Goal: Task Accomplishment & Management: Manage account settings

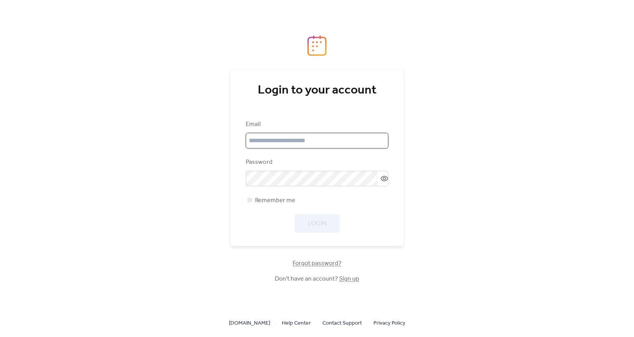
click at [361, 139] on input "email" at bounding box center [317, 140] width 142 height 15
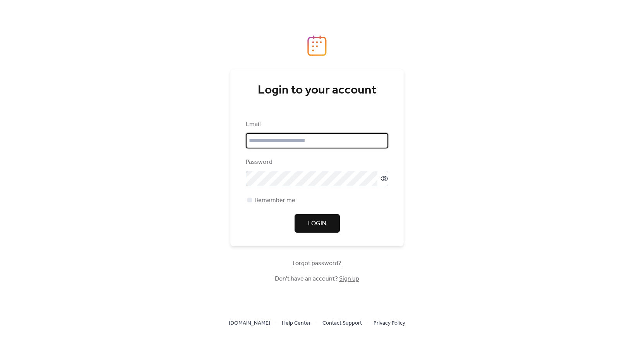
click at [297, 138] on input "email" at bounding box center [317, 140] width 142 height 15
type input "*"
type input "**********"
click at [325, 223] on span "Login" at bounding box center [317, 223] width 18 height 9
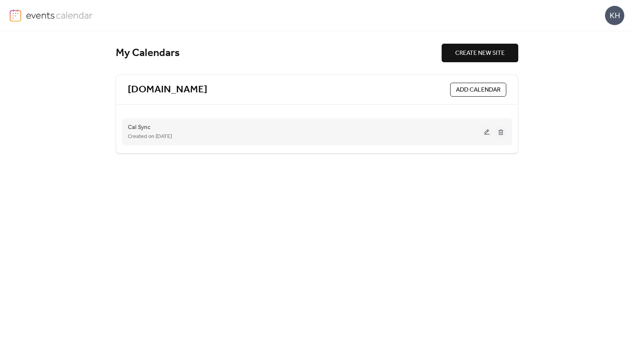
click at [182, 132] on div "Created on [DATE]" at bounding box center [305, 136] width 354 height 9
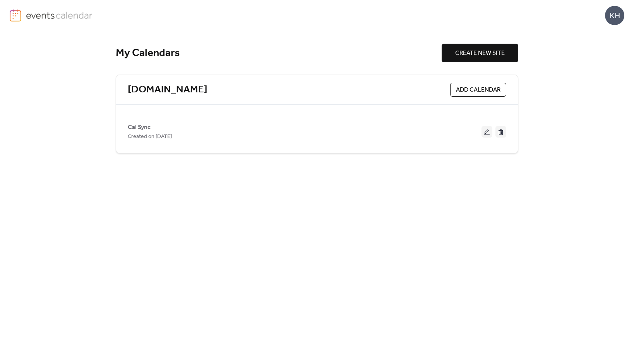
click at [12, 16] on img at bounding box center [16, 15] width 12 height 12
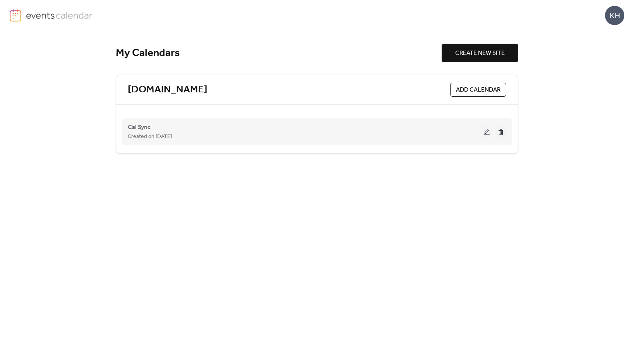
click at [427, 131] on div "Cal Sync Created on [DATE]" at bounding box center [305, 132] width 354 height 19
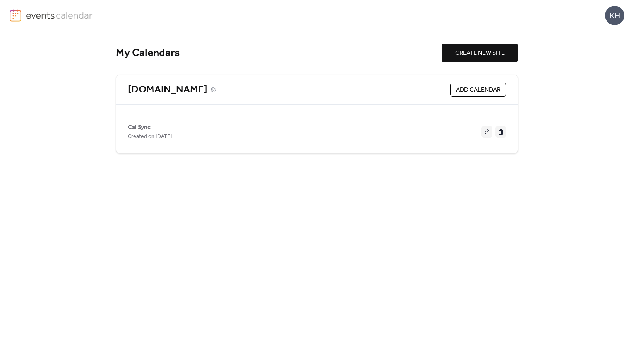
click at [353, 94] on div "[DOMAIN_NAME]" at bounding box center [287, 90] width 319 height 13
click at [214, 89] on icon at bounding box center [213, 90] width 2 height 2
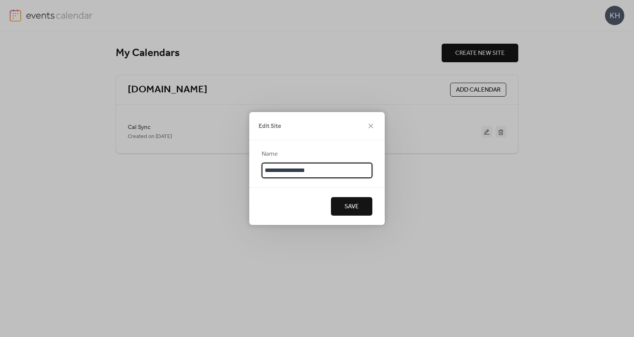
click at [358, 208] on span "Save" at bounding box center [351, 206] width 14 height 9
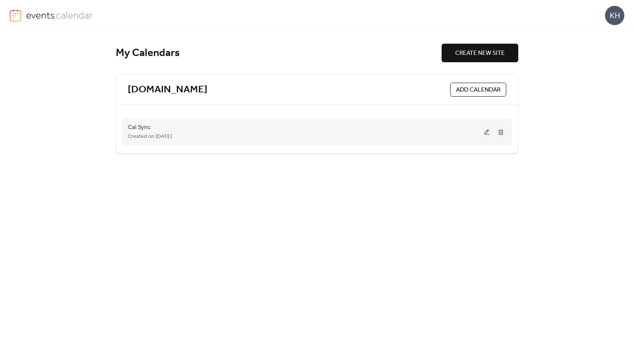
click at [324, 136] on div "Created on [DATE]" at bounding box center [305, 136] width 354 height 9
click at [485, 132] on button at bounding box center [486, 132] width 11 height 12
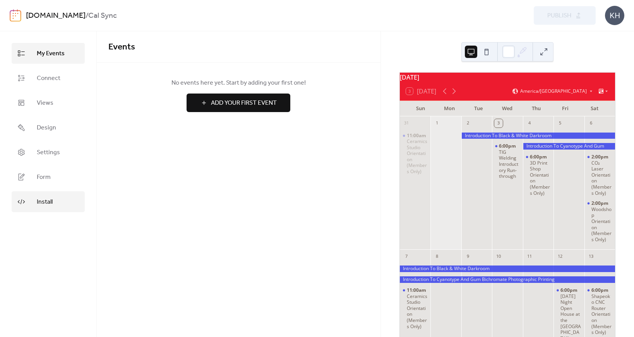
click at [54, 206] on link "Install" at bounding box center [48, 202] width 73 height 21
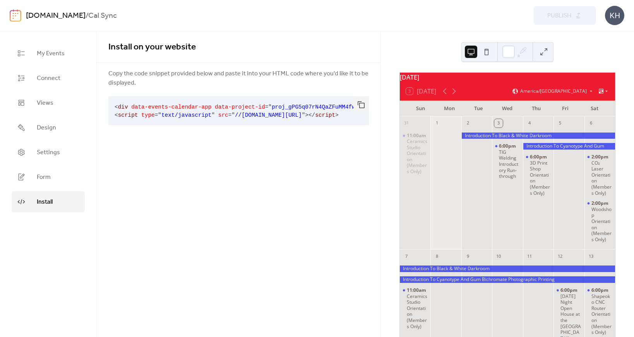
click at [256, 110] on span "data-project-id" at bounding box center [240, 107] width 50 height 6
click at [255, 110] on span "data-project-id" at bounding box center [240, 107] width 50 height 6
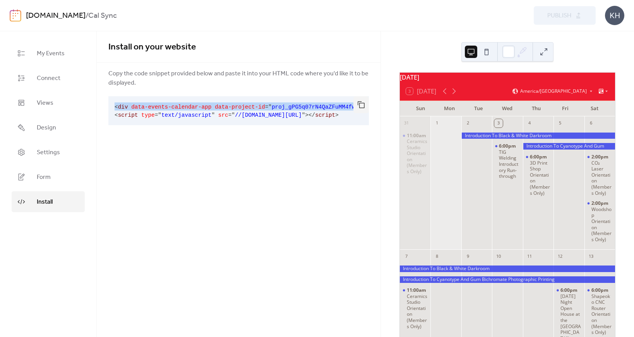
click at [255, 110] on span "data-project-id" at bounding box center [240, 107] width 50 height 6
copy code "< div data-events-calendar-app data-project-id = " proj_gPG5q07rN4QaZFuMM4fwX "…"
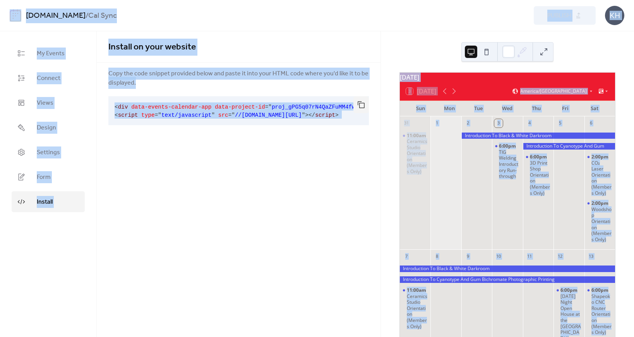
click at [295, 131] on div "Install on your website Copy the code snippet provided below and paste it into …" at bounding box center [239, 87] width 284 height 113
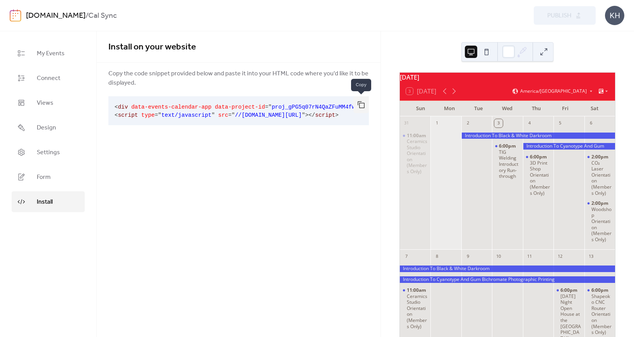
click at [363, 103] on button "button" at bounding box center [360, 104] width 15 height 17
click at [61, 132] on link "Design" at bounding box center [48, 127] width 73 height 21
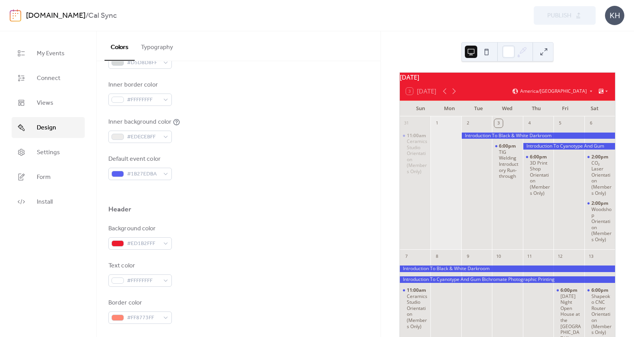
scroll to position [203, 0]
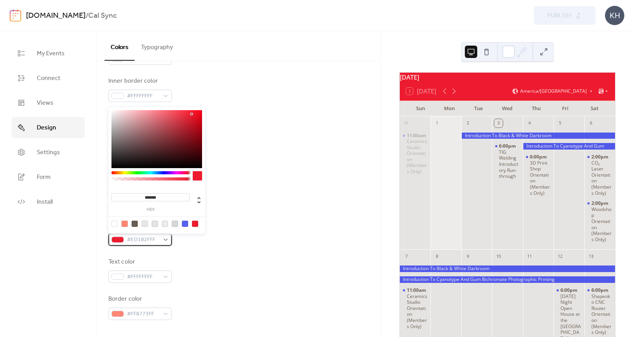
click at [149, 240] on span "#ED1B2FFF" at bounding box center [143, 240] width 33 height 9
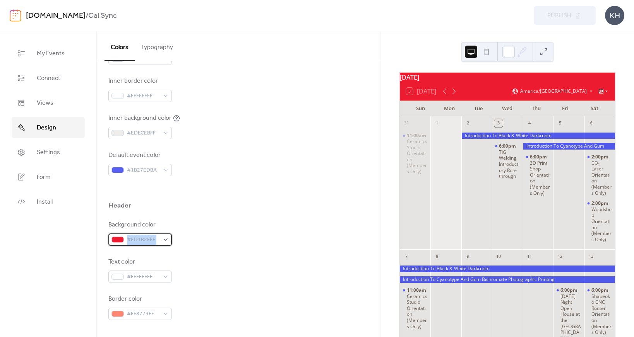
click at [149, 240] on span "#ED1B2FFF" at bounding box center [143, 240] width 33 height 9
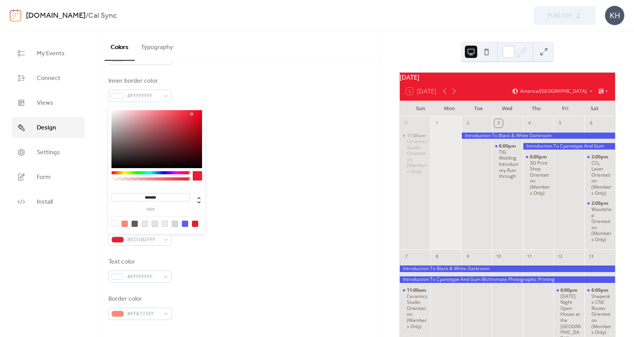
click at [160, 194] on input "*******" at bounding box center [150, 198] width 78 height 8
paste input
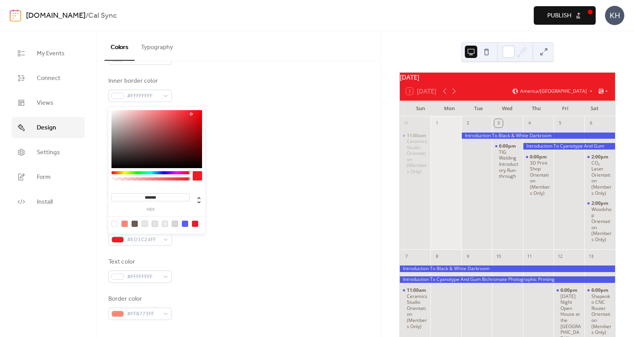
type input "*******"
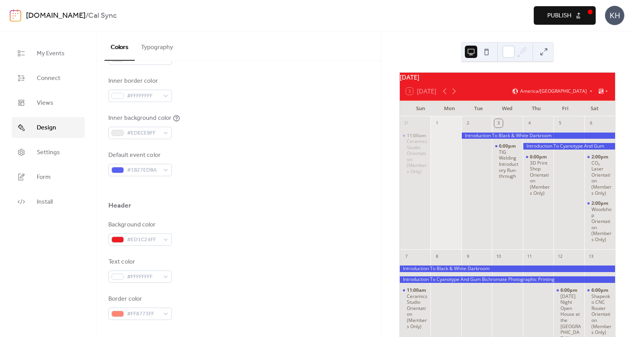
click at [288, 247] on div "Background color #ED1C24FF Text color #FFFFFFFF Border color #FF8773FF" at bounding box center [238, 271] width 260 height 100
click at [554, 14] on span "Publish" at bounding box center [559, 15] width 24 height 9
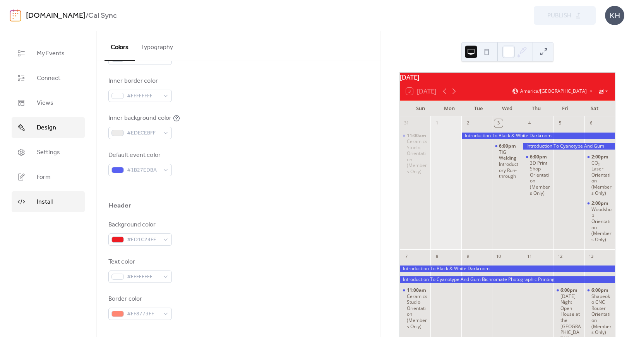
click at [37, 206] on span "Install" at bounding box center [45, 202] width 16 height 9
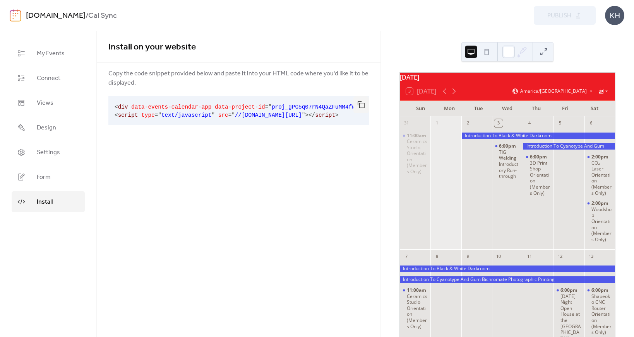
click at [242, 107] on span "data-project-id" at bounding box center [240, 107] width 50 height 6
click at [241, 107] on span "data-project-id" at bounding box center [240, 107] width 50 height 6
click at [222, 123] on pre "< div data-events-calendar-app data-project-id = " proj_gPG5q07rN4QaZFuMM4fwX "…" at bounding box center [232, 110] width 248 height 29
click at [357, 104] on button "button" at bounding box center [360, 104] width 15 height 17
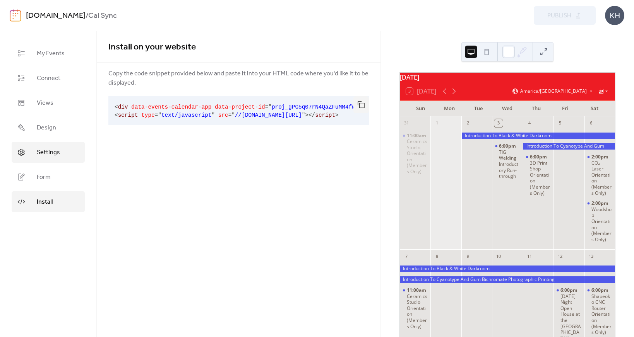
click at [60, 148] on link "Settings" at bounding box center [48, 152] width 73 height 21
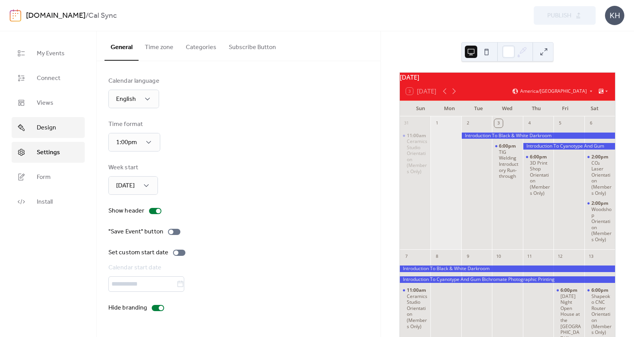
click at [45, 125] on span "Design" at bounding box center [46, 127] width 19 height 9
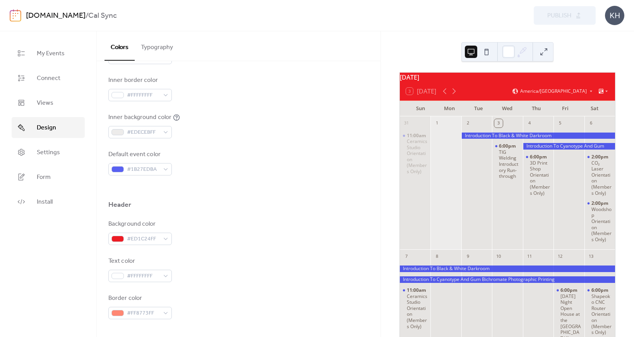
scroll to position [195, 0]
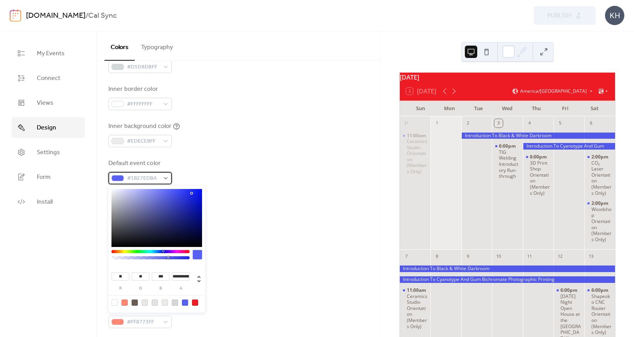
click at [159, 182] on div "#1B27EDBA" at bounding box center [139, 178] width 63 height 12
type input "**"
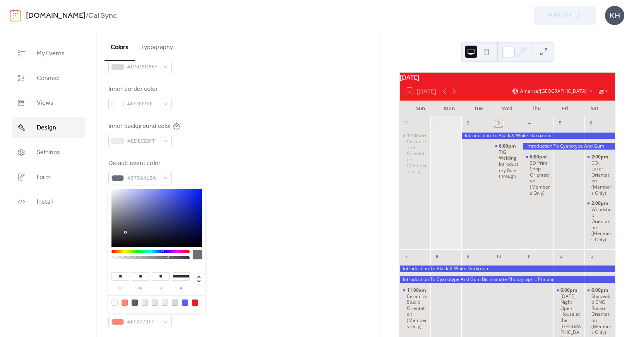
type input "**"
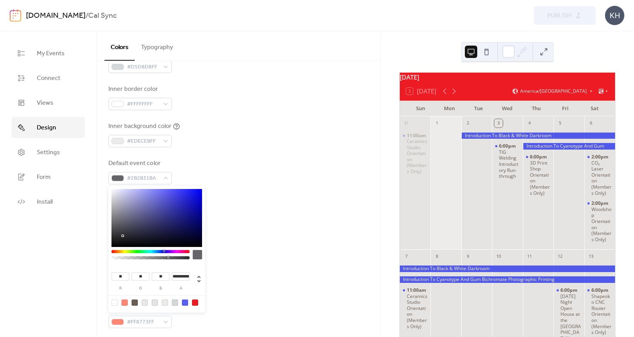
type input "**"
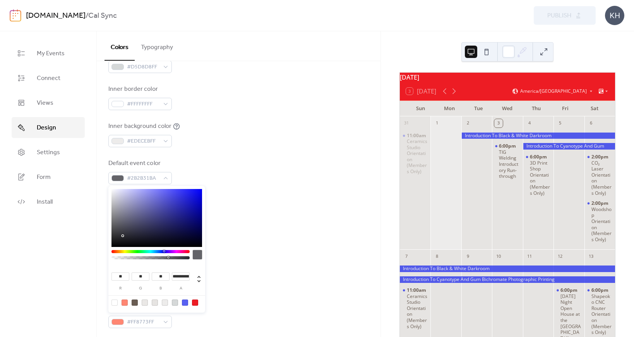
type input "**"
type input "*"
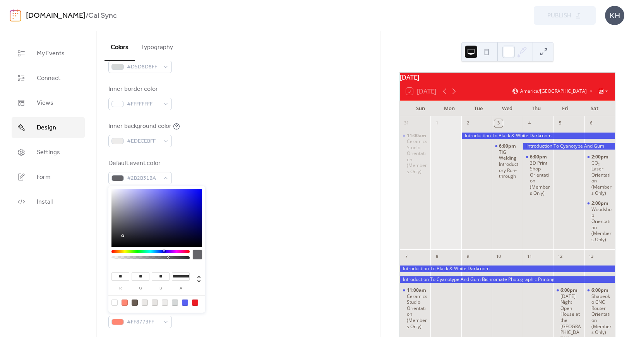
type input "*"
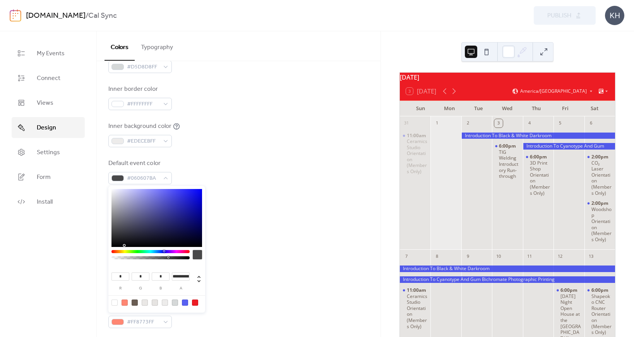
type input "*"
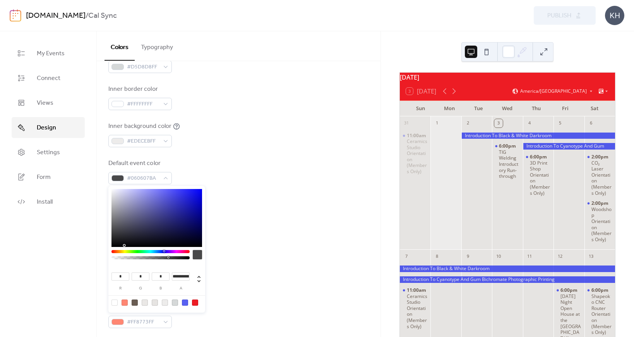
type input "*"
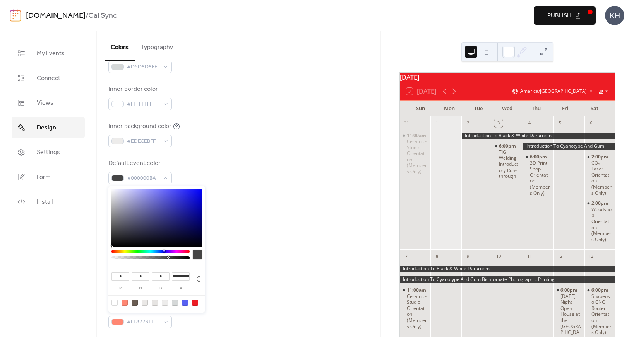
drag, startPoint x: 125, startPoint y: 233, endPoint x: 117, endPoint y: 251, distance: 19.6
click at [117, 251] on div "**********" at bounding box center [156, 249] width 97 height 127
type input "*"
drag, startPoint x: 170, startPoint y: 259, endPoint x: 225, endPoint y: 264, distance: 56.0
click at [226, 264] on body "[DOMAIN_NAME] / Cal Sync Preview Publish KH My Events Connect Views Design Sett…" at bounding box center [317, 168] width 634 height 337
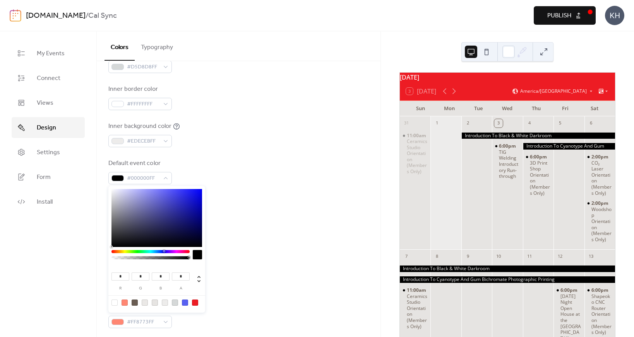
click at [249, 202] on div at bounding box center [238, 197] width 260 height 25
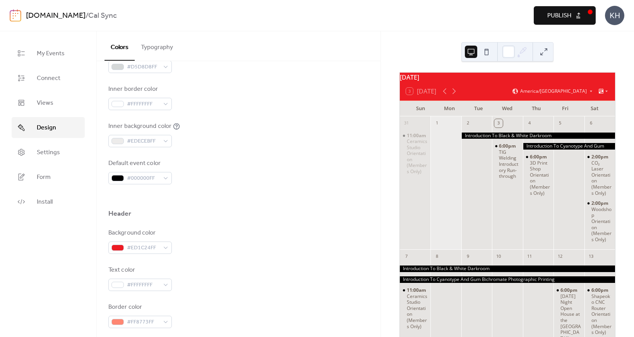
click at [564, 17] on span "Publish" at bounding box center [559, 15] width 24 height 9
